Goal: Task Accomplishment & Management: Manage account settings

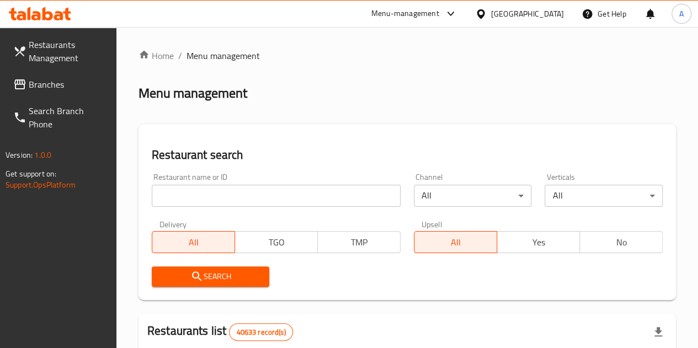
click at [87, 90] on span "Branches" at bounding box center [68, 84] width 79 height 13
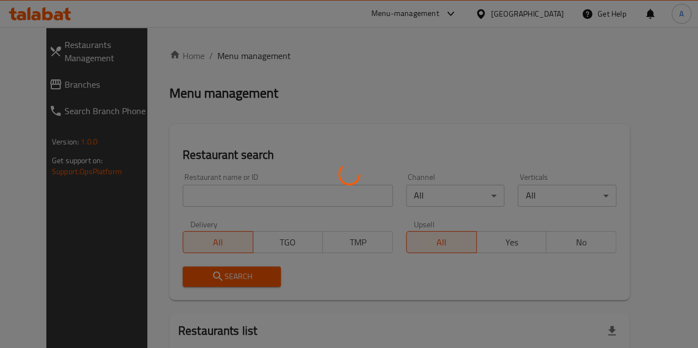
click at [224, 195] on div at bounding box center [349, 174] width 698 height 348
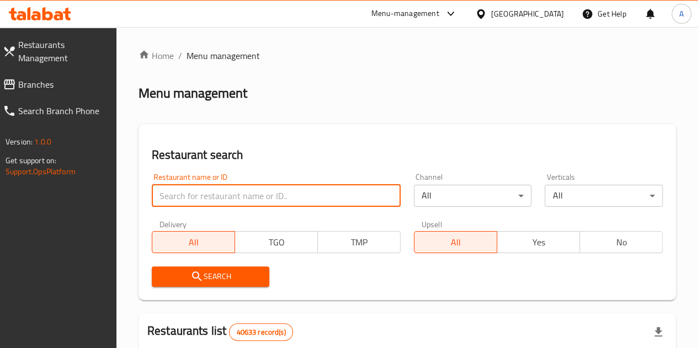
click at [226, 195] on input "search" at bounding box center [276, 196] width 249 height 22
paste input "728630"
type input "728630"
click button "Search" at bounding box center [211, 276] width 118 height 20
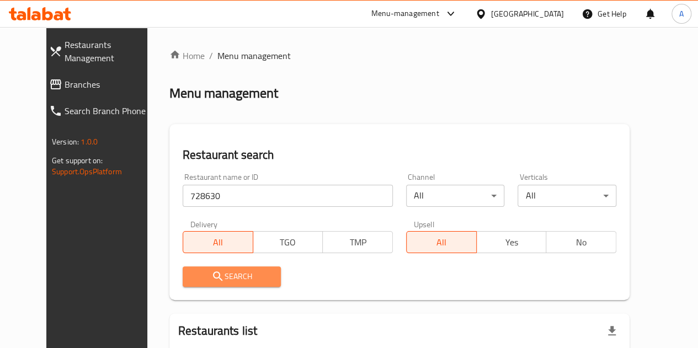
click at [232, 274] on span "Search" at bounding box center [231, 277] width 81 height 14
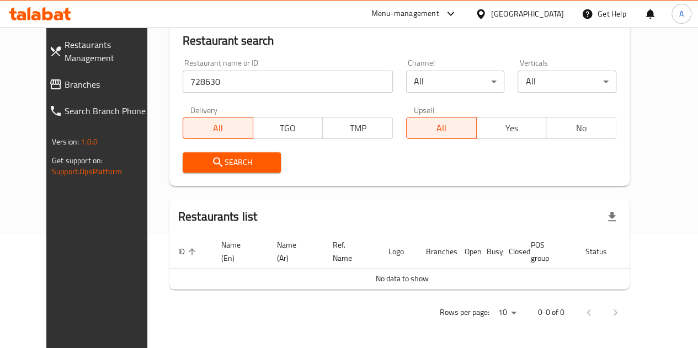
scroll to position [115, 0]
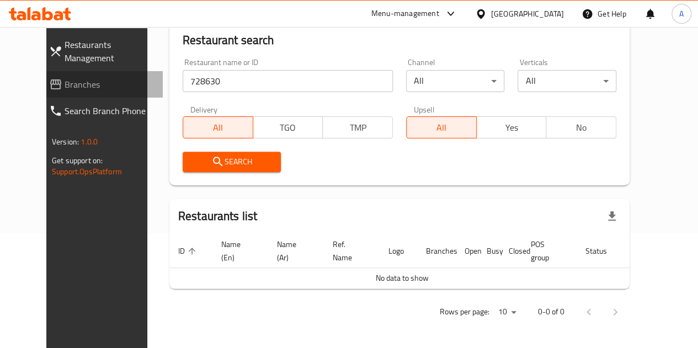
click at [77, 85] on span "Branches" at bounding box center [109, 84] width 89 height 13
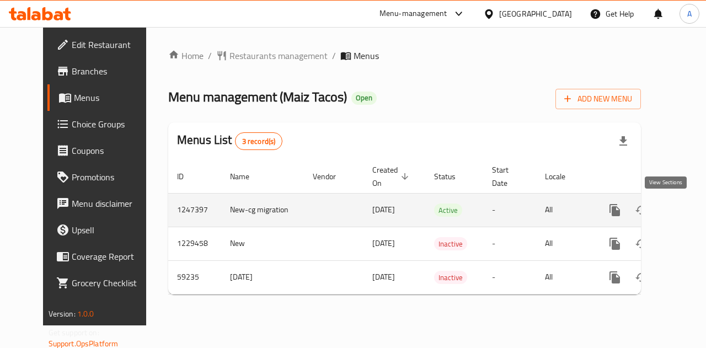
click at [688, 214] on icon "enhanced table" at bounding box center [694, 209] width 13 height 13
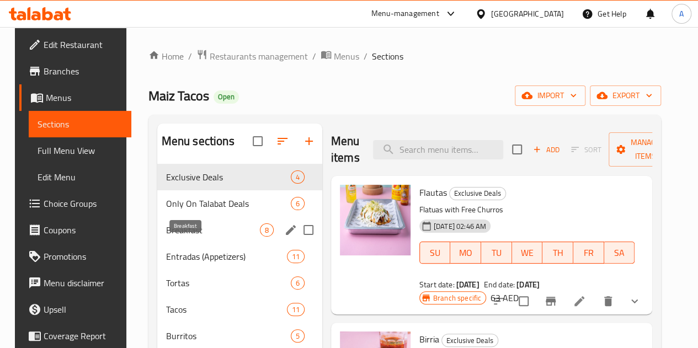
click at [197, 237] on span "Breakfast" at bounding box center [213, 229] width 94 height 13
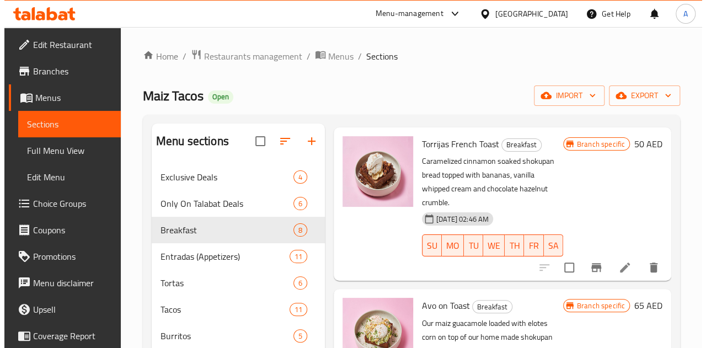
scroll to position [49, 0]
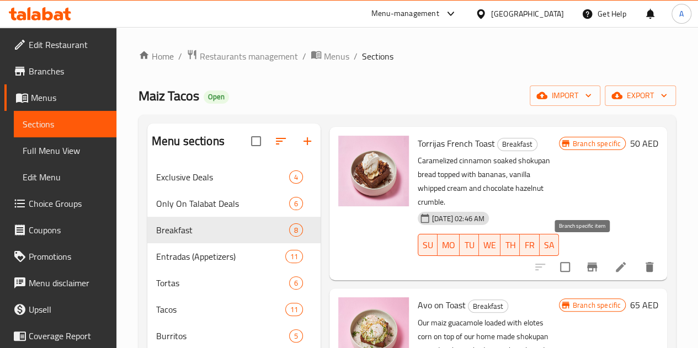
click at [587, 262] on icon "Branch-specific-item" at bounding box center [592, 266] width 10 height 9
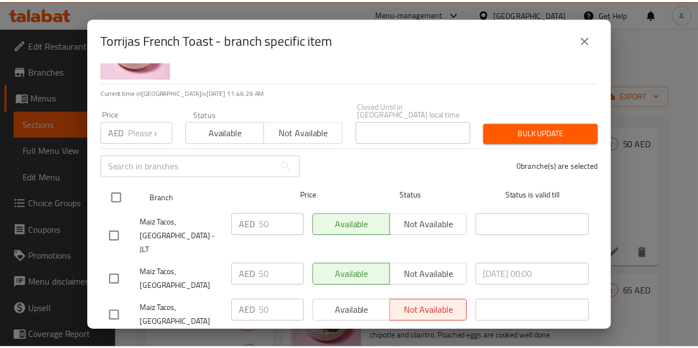
scroll to position [68, 0]
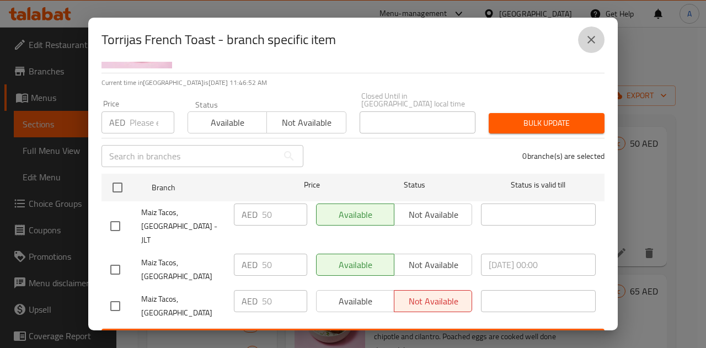
click at [591, 39] on icon "close" at bounding box center [591, 39] width 13 height 13
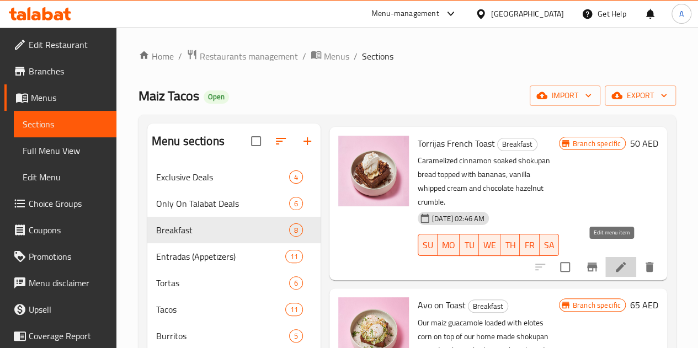
click at [615, 260] on icon at bounding box center [620, 266] width 13 height 13
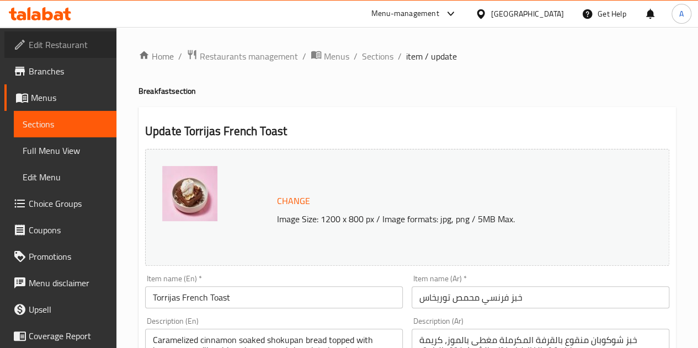
click at [65, 51] on span "Edit Restaurant" at bounding box center [68, 44] width 79 height 13
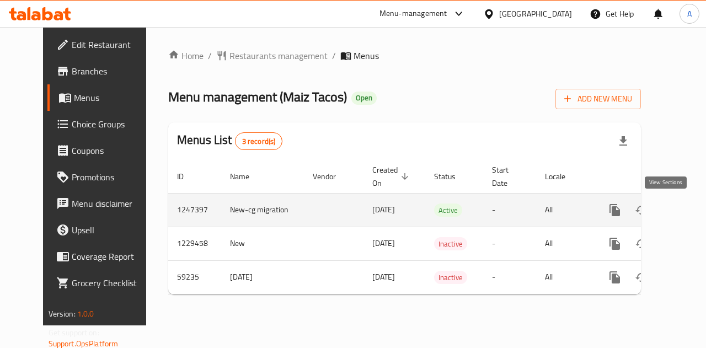
click at [688, 216] on icon "enhanced table" at bounding box center [694, 209] width 13 height 13
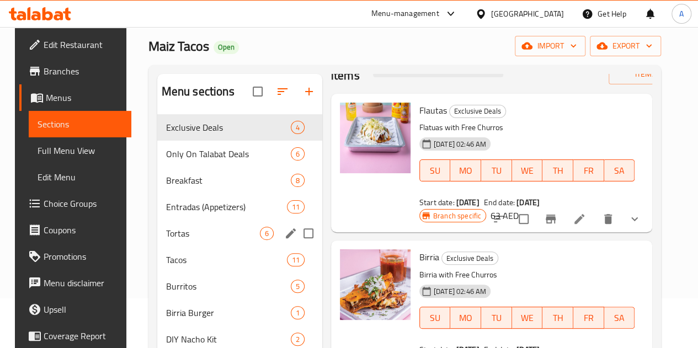
scroll to position [51, 0]
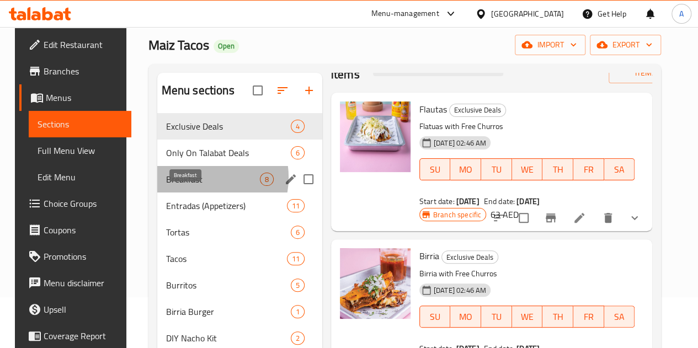
click at [190, 186] on span "Breakfast" at bounding box center [213, 179] width 94 height 13
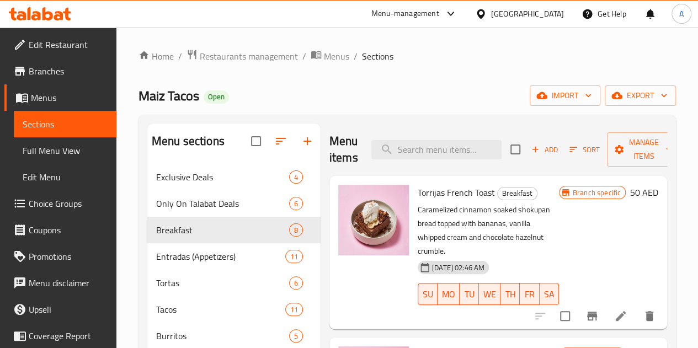
scroll to position [72, 0]
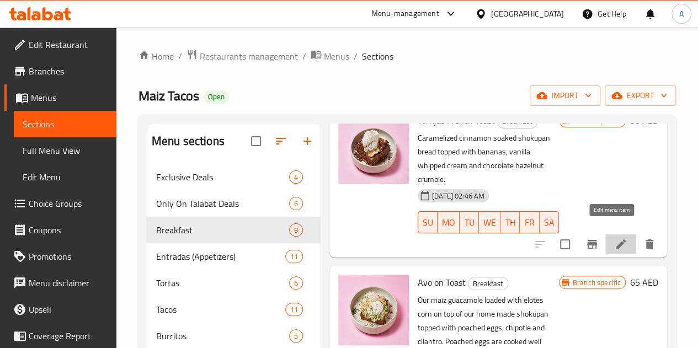
click at [614, 238] on icon at bounding box center [620, 244] width 13 height 13
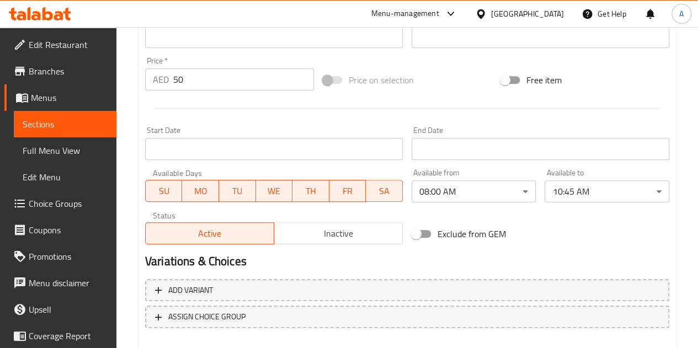
scroll to position [382, 0]
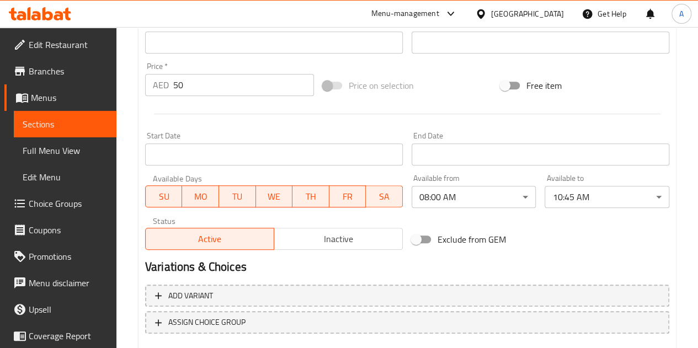
click at [60, 102] on span "Menus" at bounding box center [69, 97] width 77 height 13
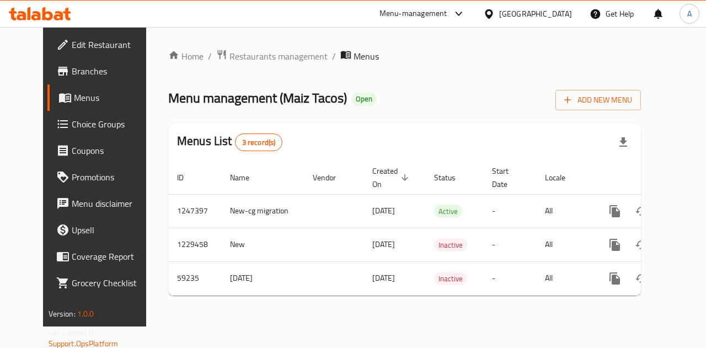
click at [72, 51] on span "Edit Restaurant" at bounding box center [112, 44] width 81 height 13
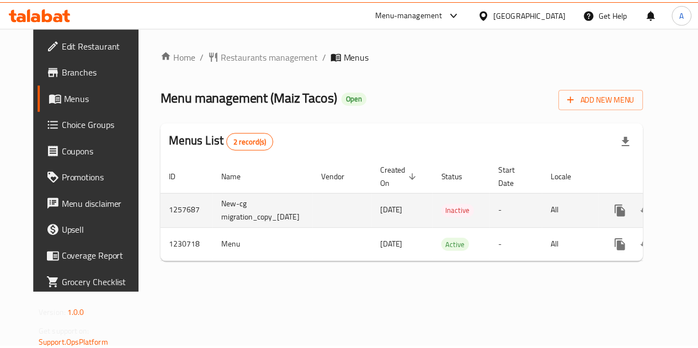
scroll to position [0, 40]
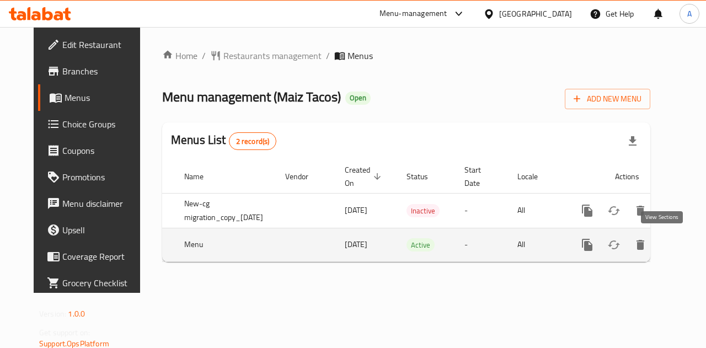
click at [662, 248] on icon "enhanced table" at bounding box center [666, 244] width 13 height 13
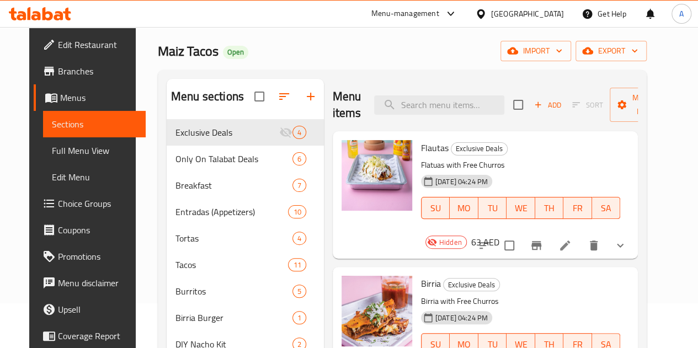
scroll to position [45, 0]
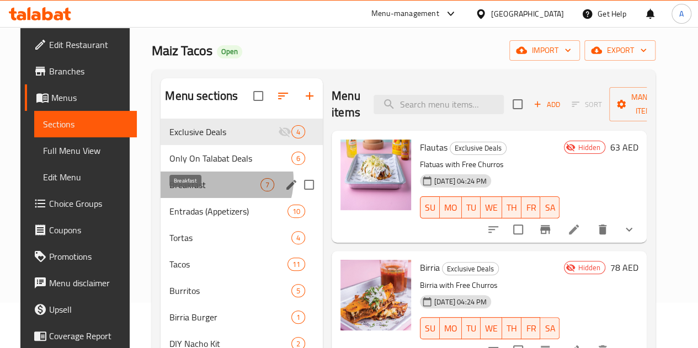
click at [211, 191] on span "Breakfast" at bounding box center [214, 184] width 91 height 13
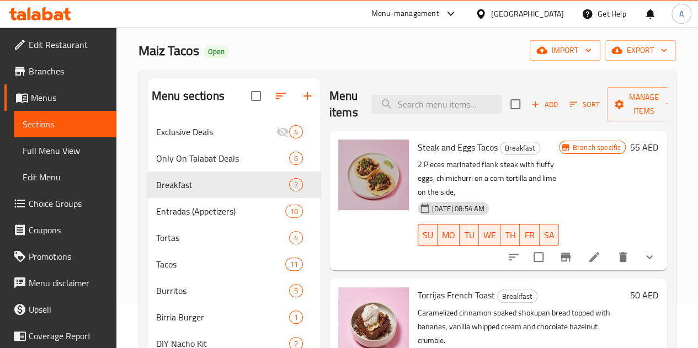
scroll to position [34, 0]
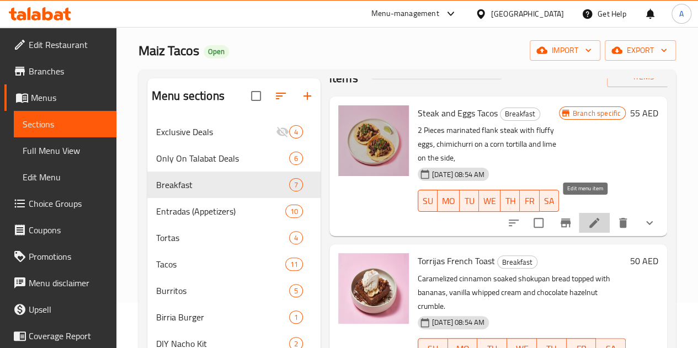
click at [588, 216] on icon at bounding box center [593, 222] width 13 height 13
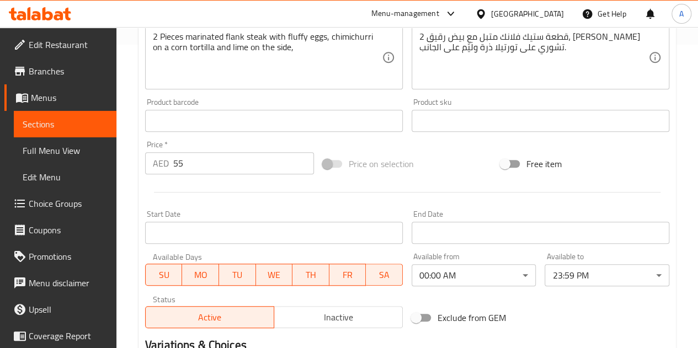
scroll to position [344, 0]
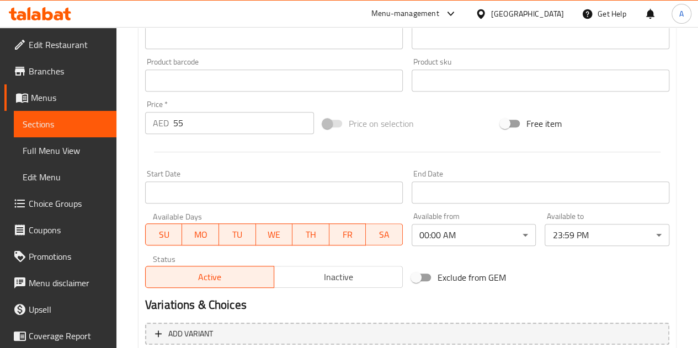
click at [581, 273] on div "Exclude from GEM" at bounding box center [496, 277] width 178 height 30
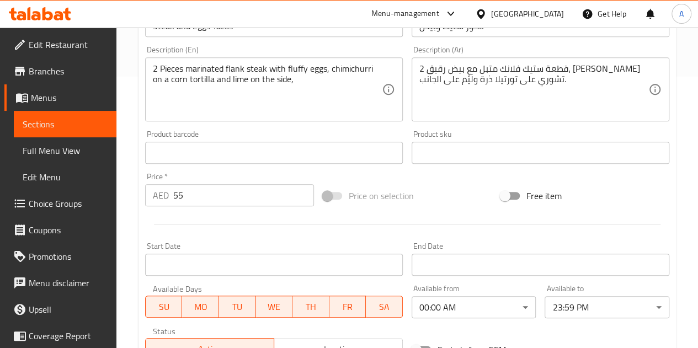
scroll to position [265, 0]
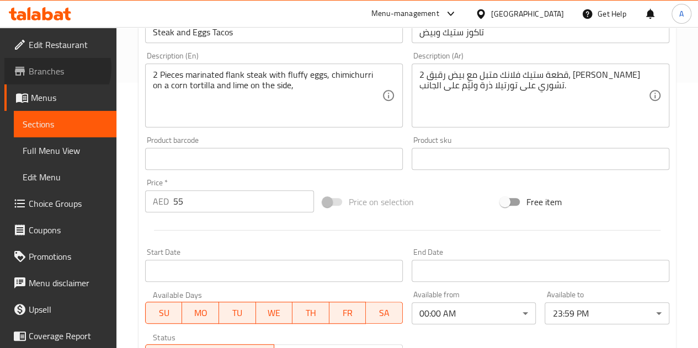
click at [55, 68] on span "Branches" at bounding box center [68, 71] width 79 height 13
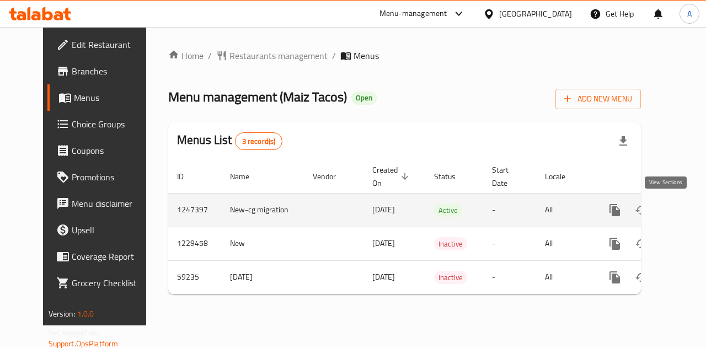
click at [688, 214] on icon "enhanced table" at bounding box center [694, 209] width 13 height 13
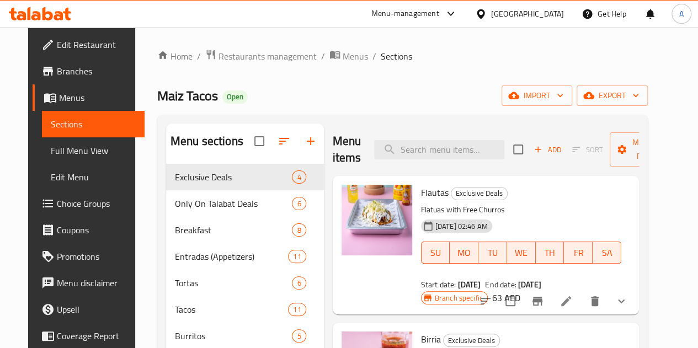
scroll to position [33, 0]
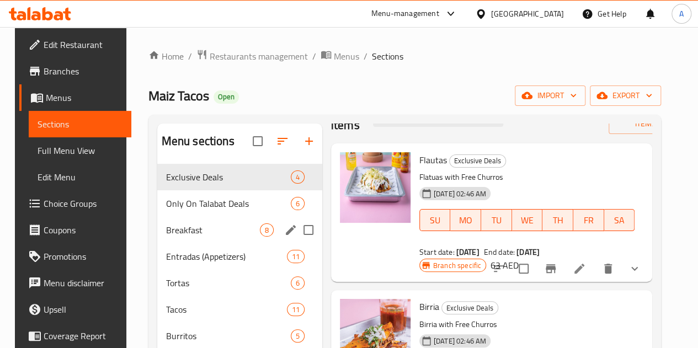
click at [189, 238] on div "Breakfast 8" at bounding box center [239, 230] width 165 height 26
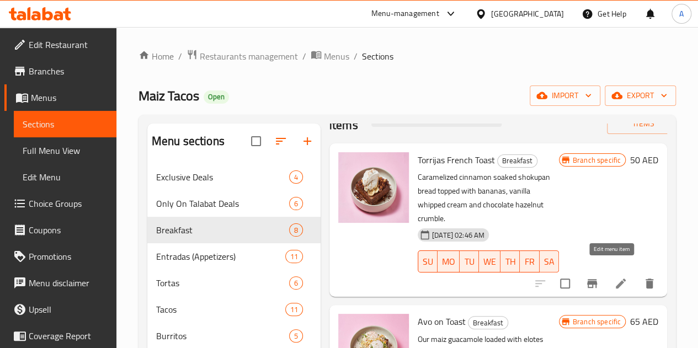
click at [615, 278] on icon at bounding box center [620, 283] width 10 height 10
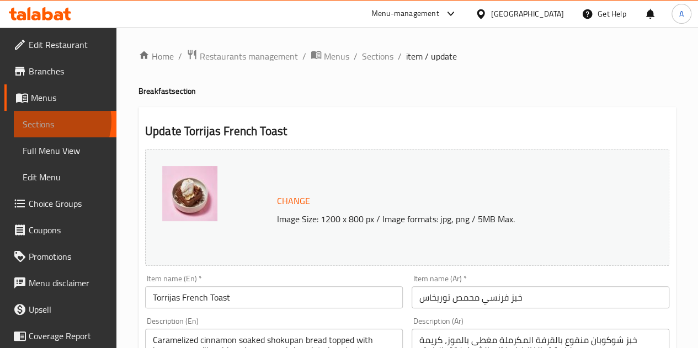
click at [51, 121] on span "Sections" at bounding box center [65, 123] width 85 height 13
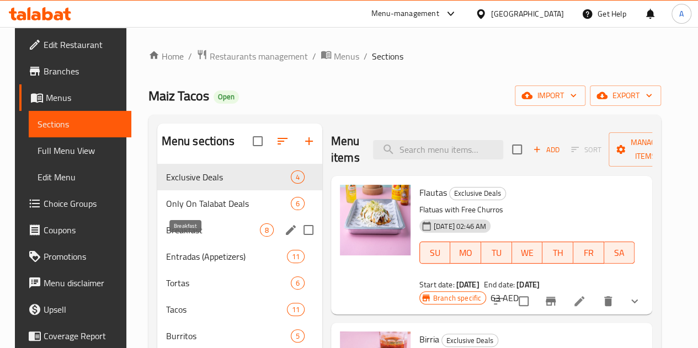
click at [187, 237] on span "Breakfast" at bounding box center [213, 229] width 94 height 13
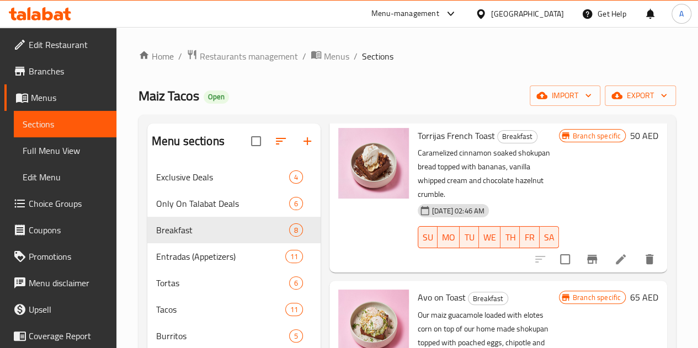
scroll to position [57, 0]
click at [614, 252] on icon at bounding box center [620, 258] width 13 height 13
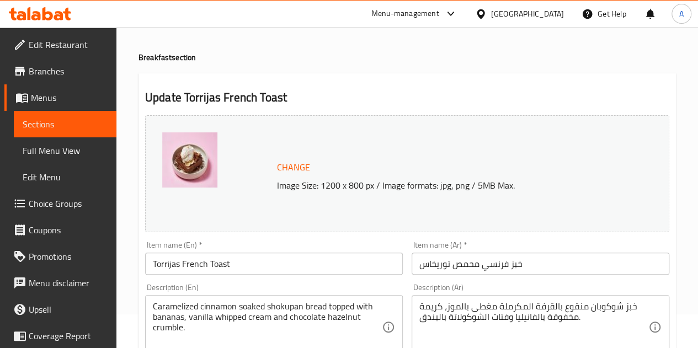
scroll to position [35, 0]
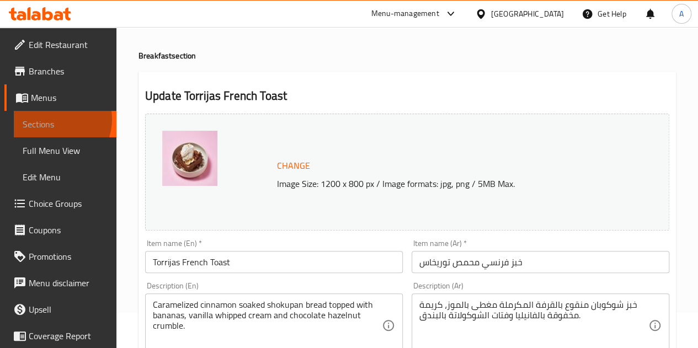
click at [54, 119] on span "Sections" at bounding box center [65, 123] width 85 height 13
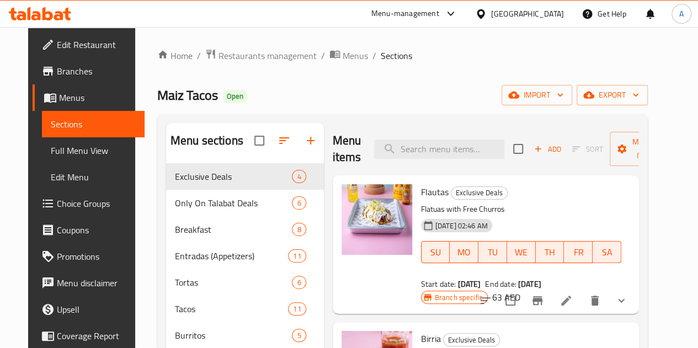
scroll to position [33, 0]
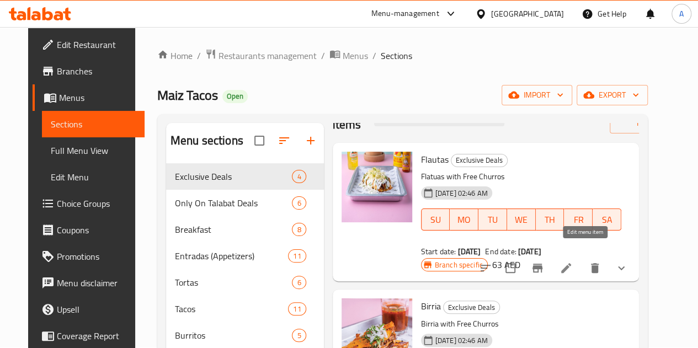
click at [571, 263] on icon at bounding box center [566, 268] width 10 height 10
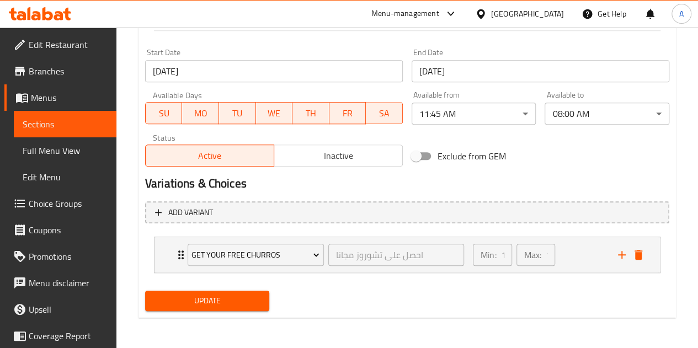
scroll to position [226, 0]
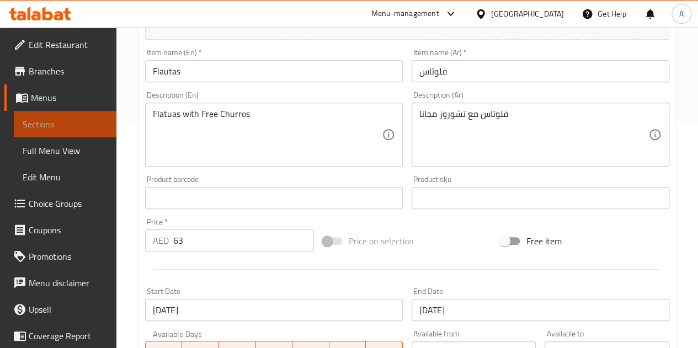
click at [66, 122] on span "Sections" at bounding box center [65, 123] width 85 height 13
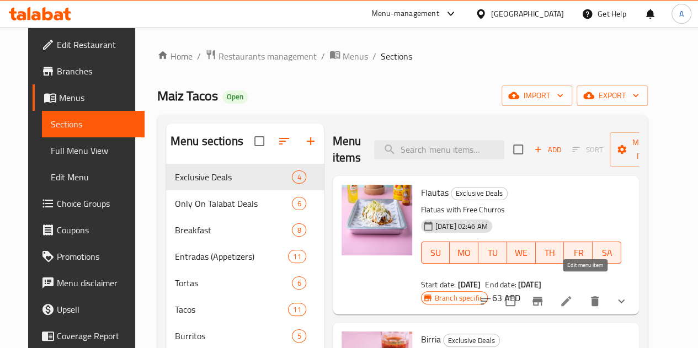
click at [572, 294] on icon at bounding box center [565, 300] width 13 height 13
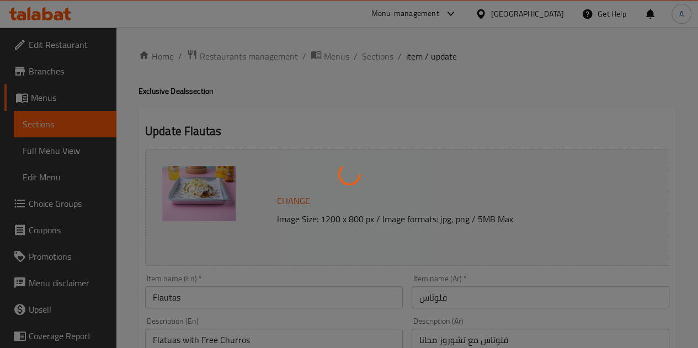
type input "احصل على تشوروز مجانا"
type input "1"
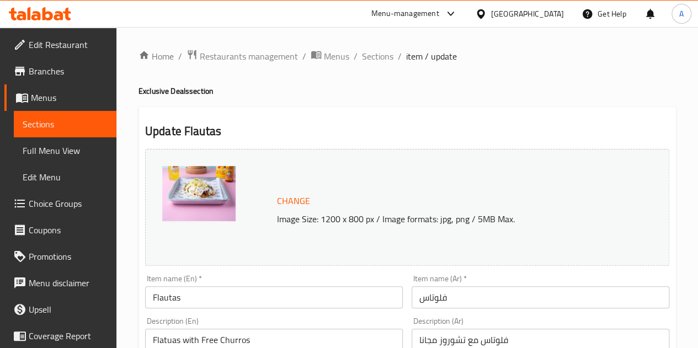
click at [64, 102] on span "Menus" at bounding box center [69, 97] width 77 height 13
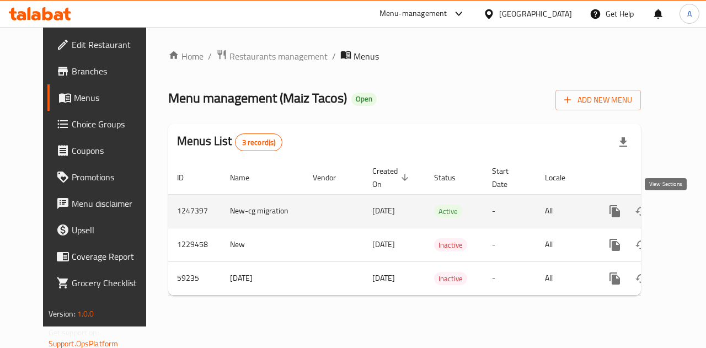
click at [688, 215] on icon "enhanced table" at bounding box center [694, 211] width 13 height 13
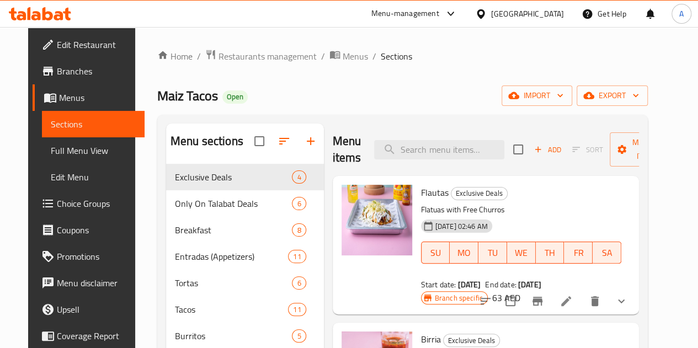
scroll to position [33, 0]
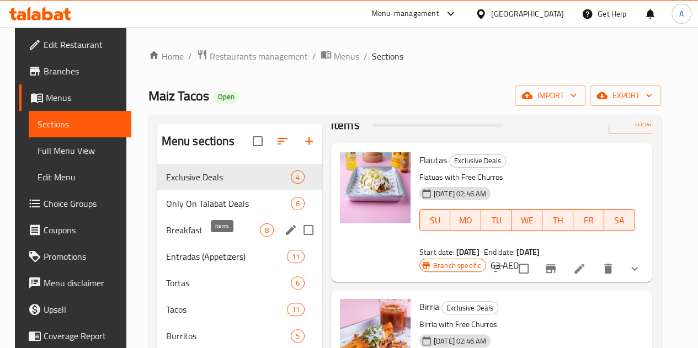
click at [207, 237] on span "Breakfast" at bounding box center [213, 229] width 94 height 13
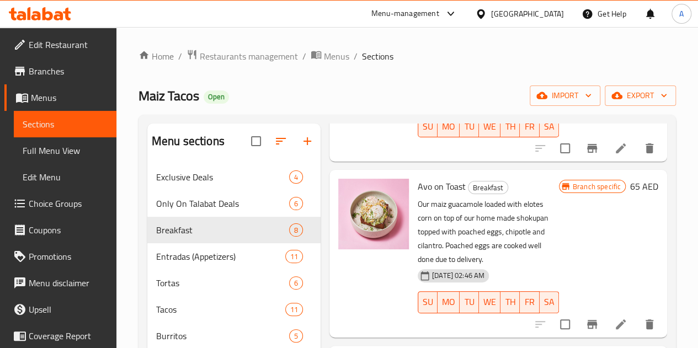
scroll to position [168, 0]
click at [569, 219] on div "Branch specific 65 AED" at bounding box center [608, 252] width 99 height 149
click at [614, 317] on icon at bounding box center [620, 323] width 13 height 13
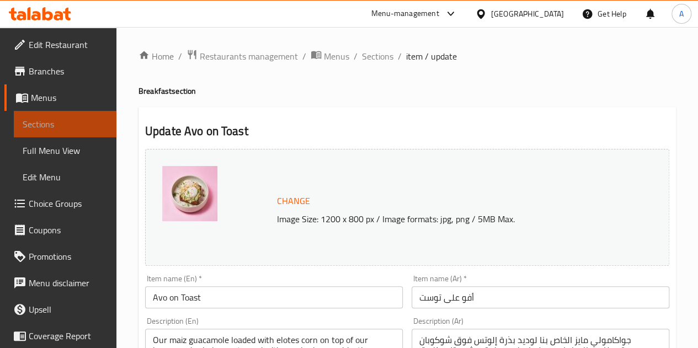
click at [69, 120] on span "Sections" at bounding box center [65, 123] width 85 height 13
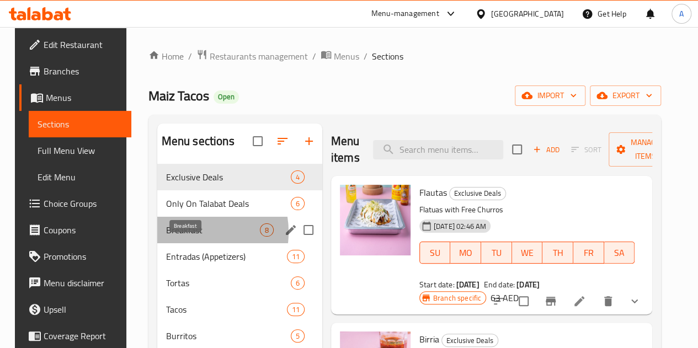
click at [179, 237] on span "Breakfast" at bounding box center [213, 229] width 94 height 13
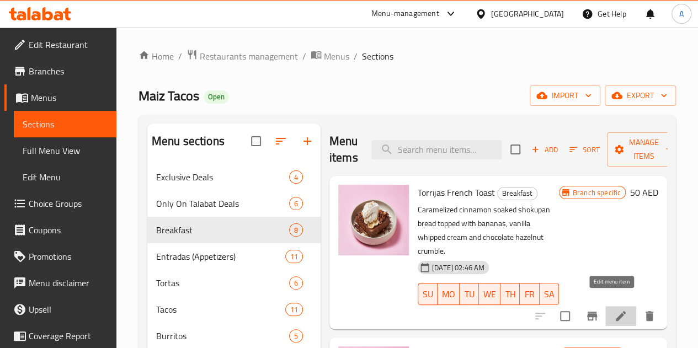
click at [614, 309] on icon at bounding box center [620, 315] width 13 height 13
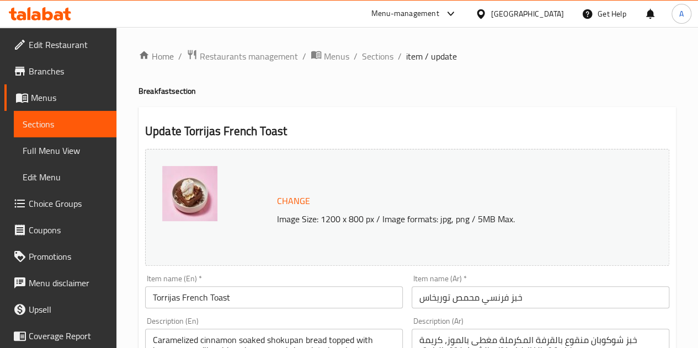
click at [76, 126] on span "Sections" at bounding box center [65, 123] width 85 height 13
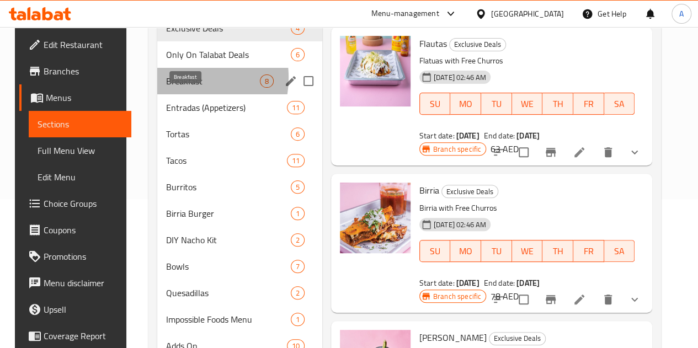
click at [169, 88] on span "Breakfast" at bounding box center [213, 80] width 94 height 13
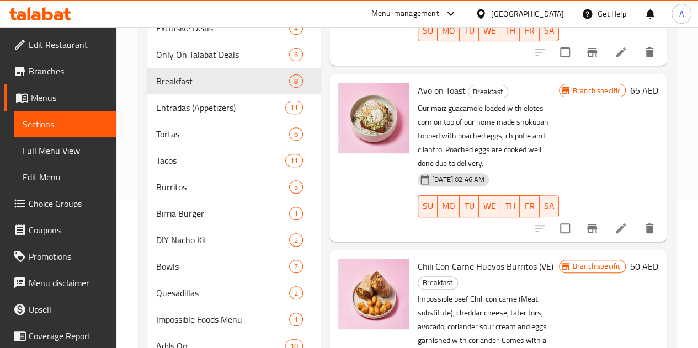
scroll to position [115, 0]
click at [615, 223] on icon at bounding box center [620, 228] width 10 height 10
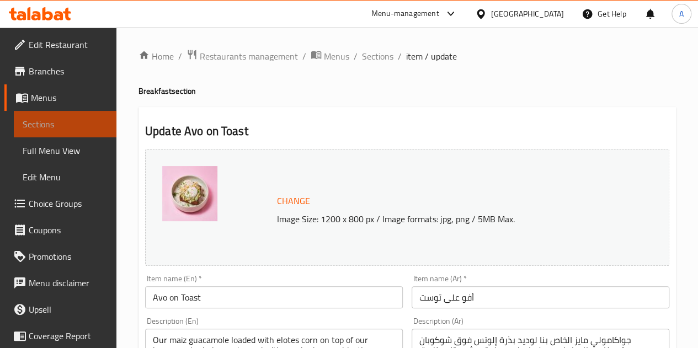
click at [68, 121] on span "Sections" at bounding box center [65, 123] width 85 height 13
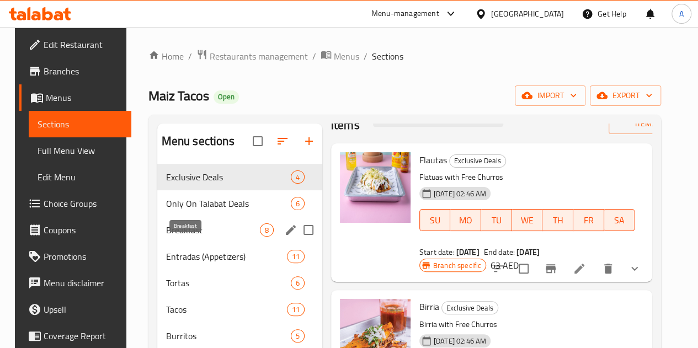
click at [188, 237] on span "Breakfast" at bounding box center [213, 229] width 94 height 13
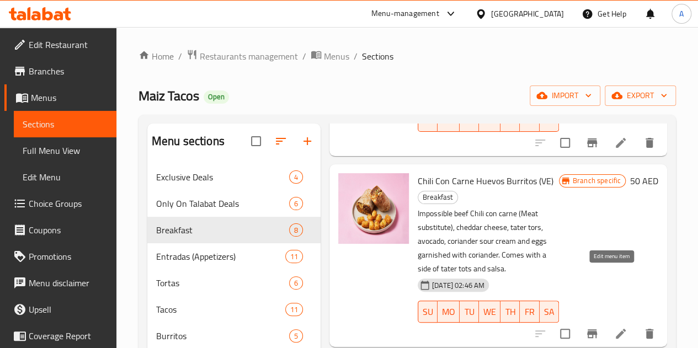
click at [614, 327] on icon at bounding box center [620, 333] width 13 height 13
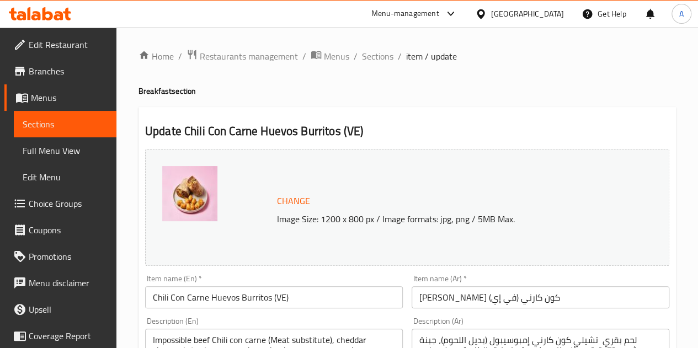
click at [63, 93] on span "Menus" at bounding box center [69, 97] width 77 height 13
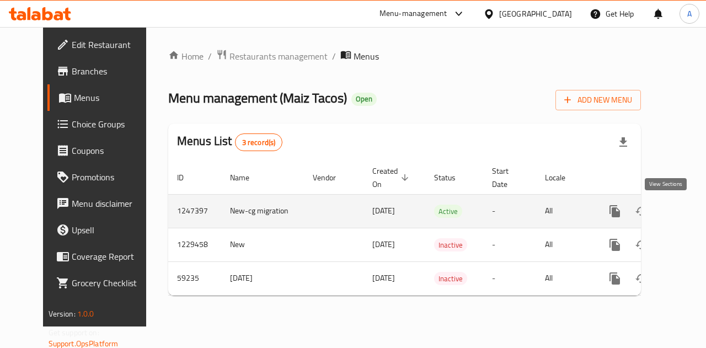
click at [688, 212] on icon "enhanced table" at bounding box center [694, 211] width 13 height 13
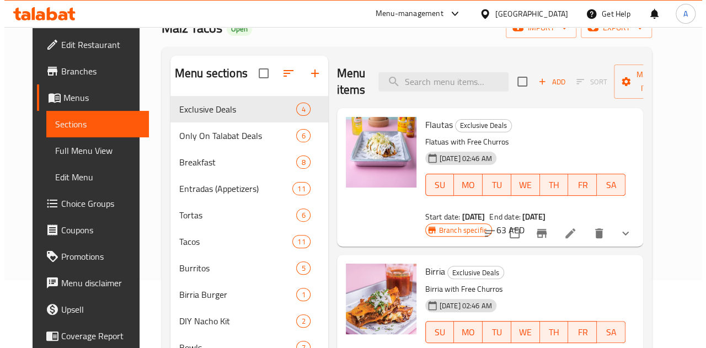
scroll to position [67, 0]
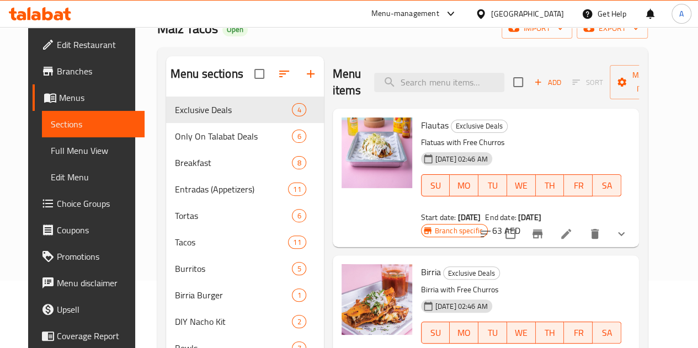
drag, startPoint x: 141, startPoint y: 251, endPoint x: 250, endPoint y: 374, distance: 164.5
click at [250, 281] on html "​ Menu-management [GEOGRAPHIC_DATA] Get Help A Edit Restaurant Branches Menus S…" at bounding box center [349, 107] width 698 height 348
click at [550, 221] on button "Branch-specific-item" at bounding box center [537, 234] width 26 height 26
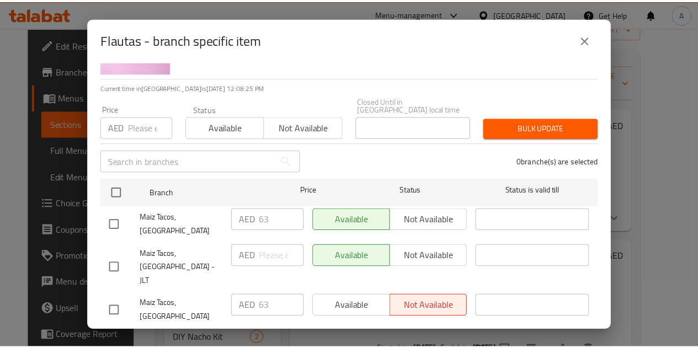
scroll to position [68, 0]
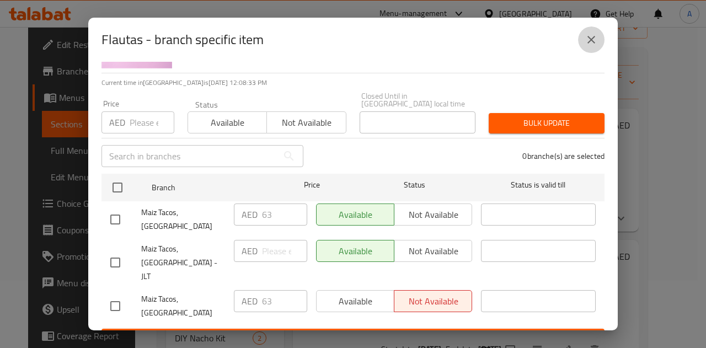
click at [591, 44] on icon "close" at bounding box center [591, 39] width 13 height 13
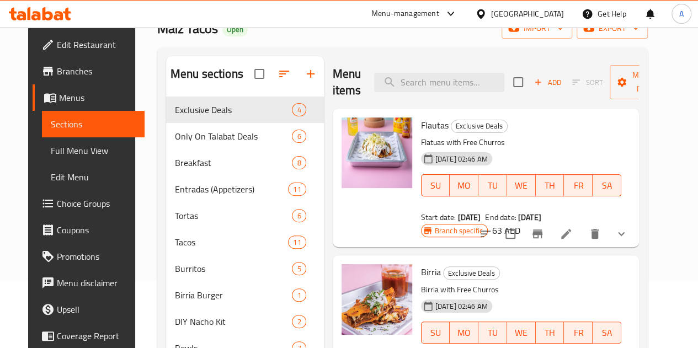
click at [59, 100] on span "Menus" at bounding box center [97, 97] width 77 height 13
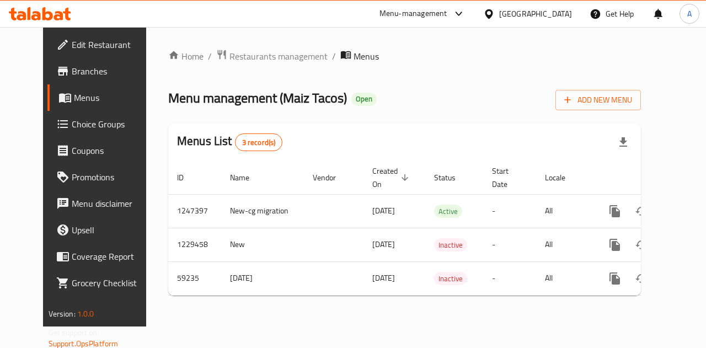
click at [72, 78] on span "Branches" at bounding box center [112, 71] width 81 height 13
